Goal: Navigation & Orientation: Go to known website

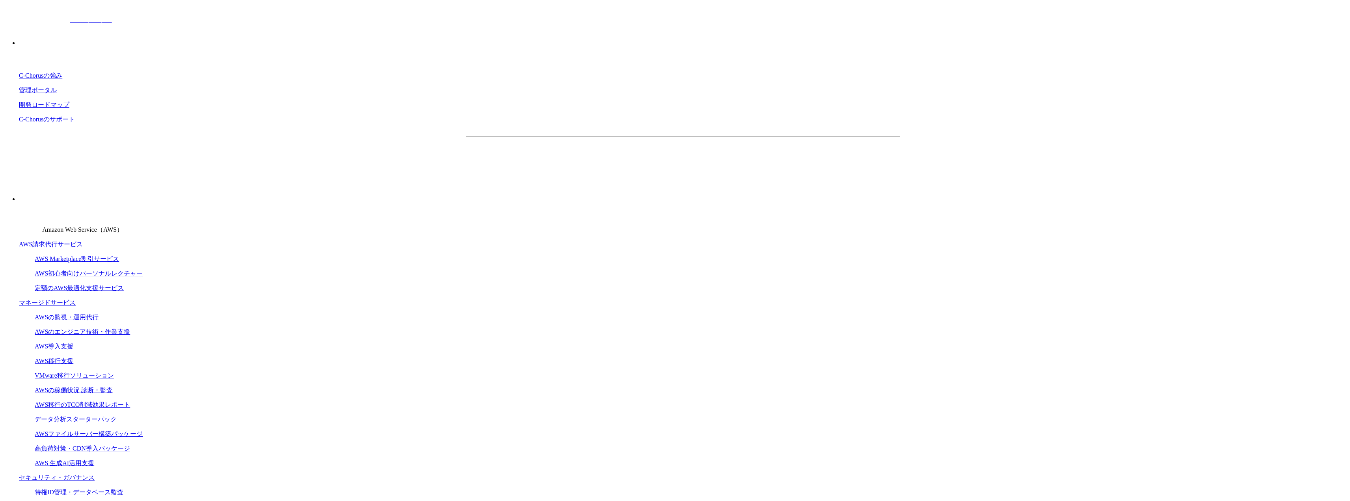
click at [55, 11] on img at bounding box center [36, 12] width 67 height 19
